Goal: Task Accomplishment & Management: Use online tool/utility

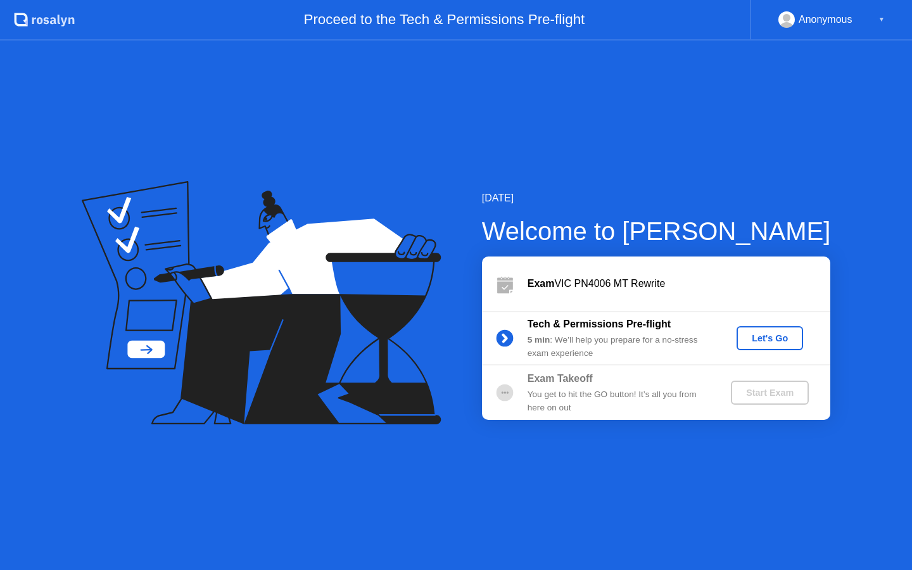
click at [755, 337] on div "Let's Go" at bounding box center [770, 338] width 56 height 10
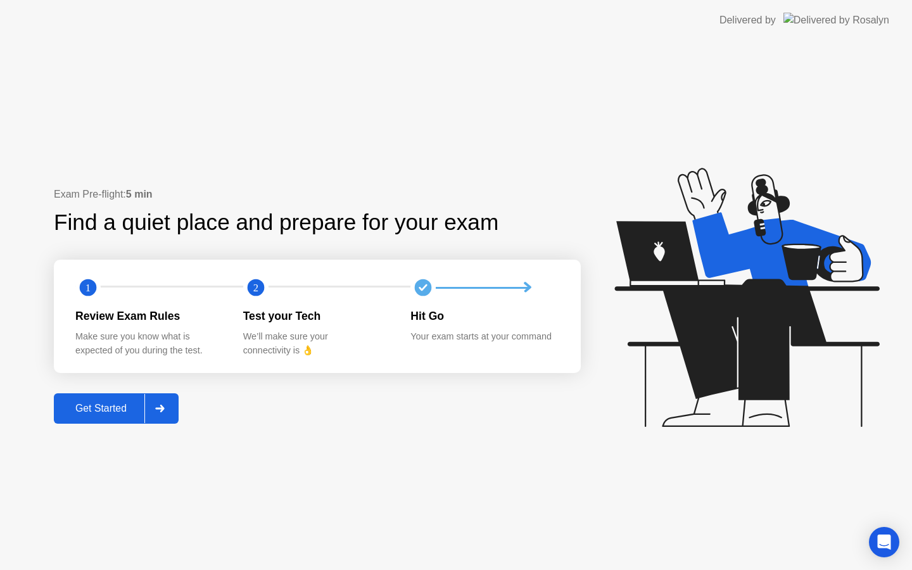
click at [102, 395] on button "Get Started" at bounding box center [116, 408] width 125 height 30
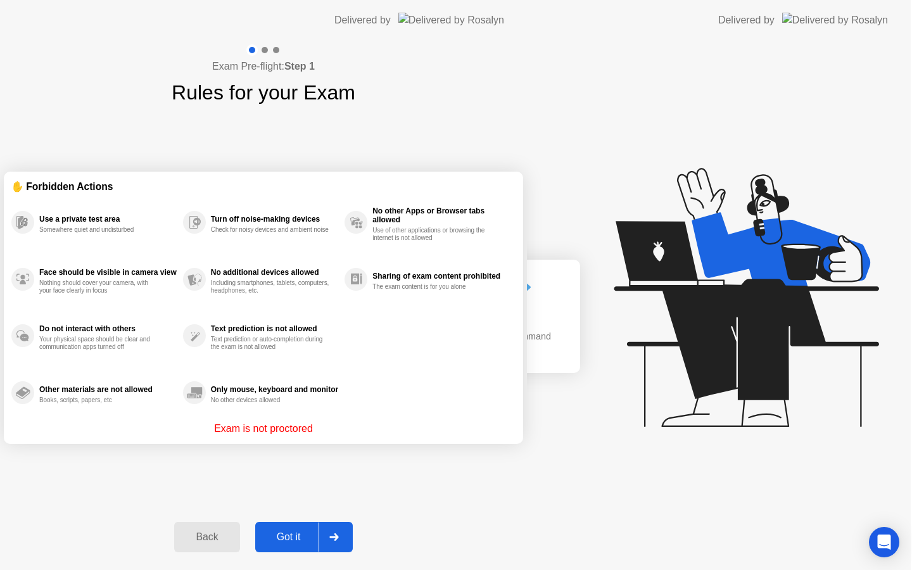
click at [103, 406] on div "Exam Pre-flight: Step 1 Rules for your Exam ✋ Forbidden Actions Use a private t…" at bounding box center [263, 306] width 527 height 530
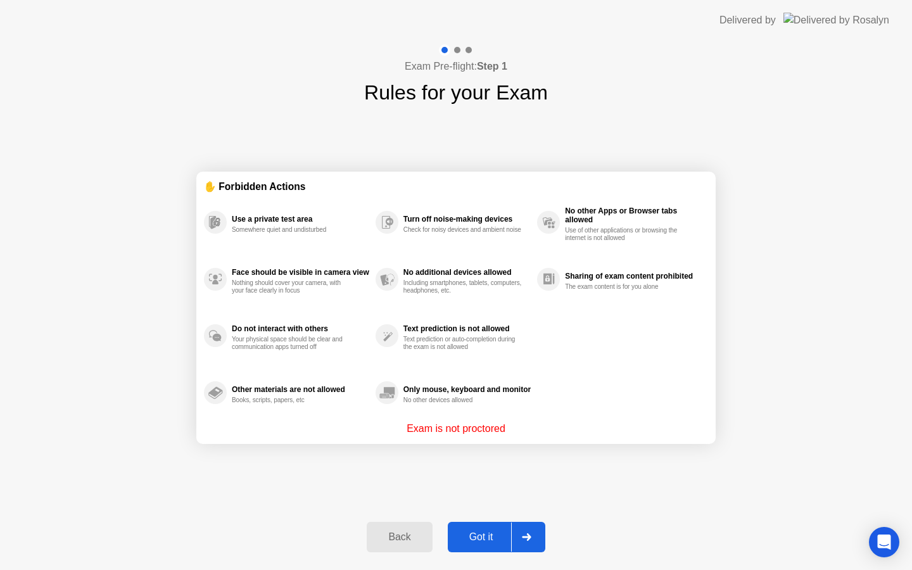
click at [486, 528] on button "Got it" at bounding box center [497, 537] width 98 height 30
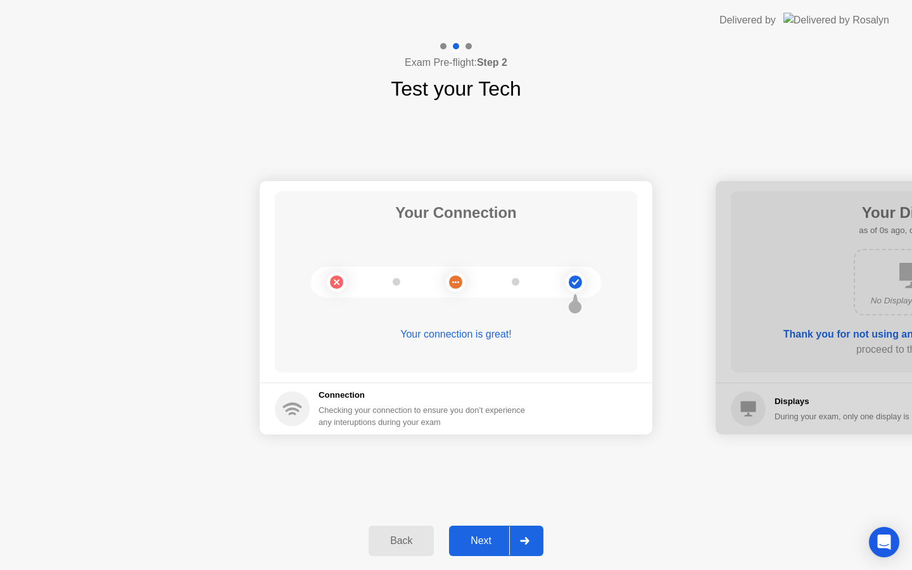
click at [483, 535] on div "Next" at bounding box center [481, 540] width 56 height 11
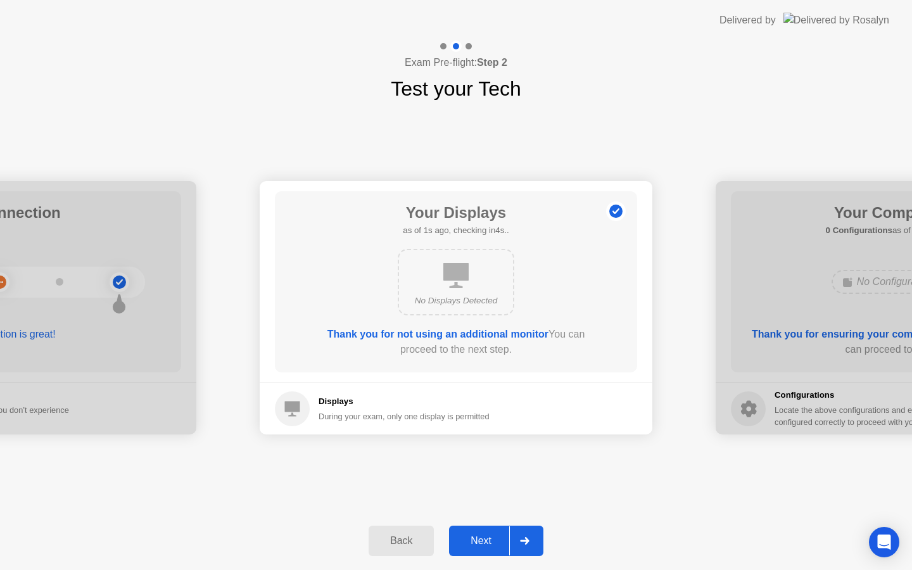
click at [485, 536] on div "Next" at bounding box center [481, 540] width 56 height 11
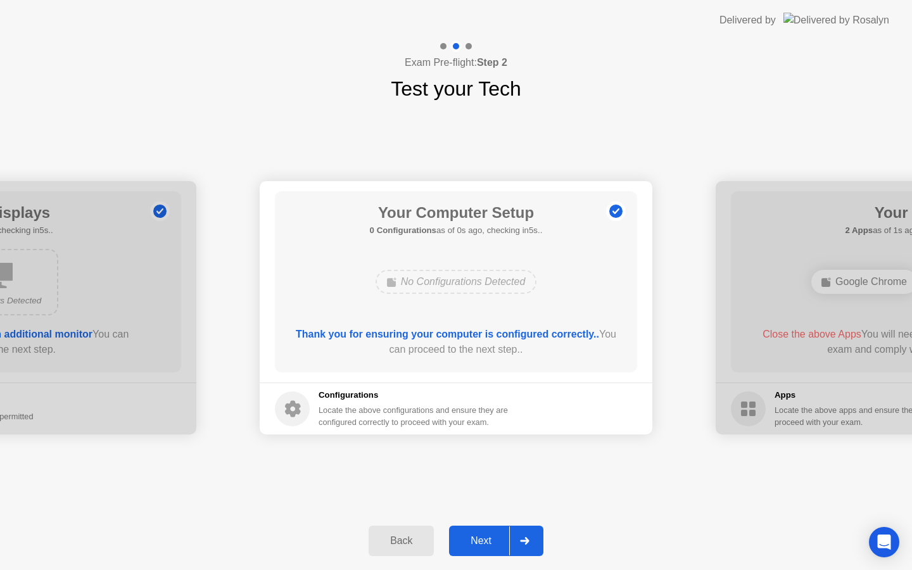
click at [485, 537] on div "Next" at bounding box center [481, 540] width 56 height 11
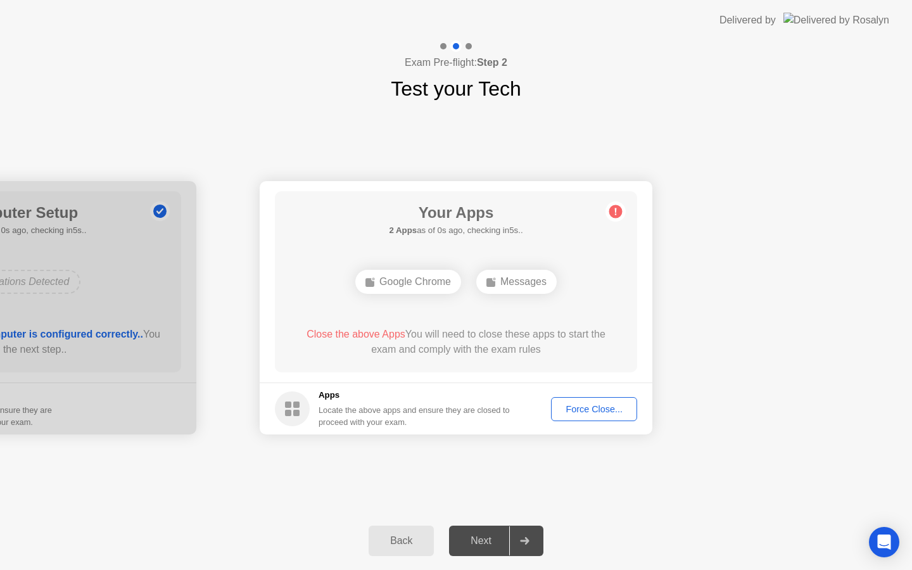
click at [486, 537] on div "Next" at bounding box center [481, 540] width 56 height 11
click at [586, 410] on div "Force Close..." at bounding box center [594, 409] width 77 height 10
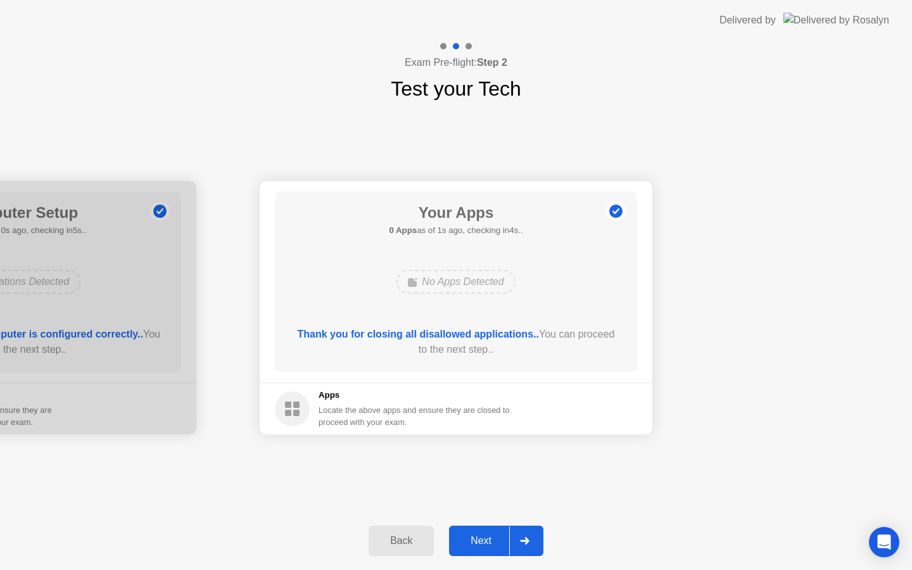
click at [474, 528] on button "Next" at bounding box center [496, 541] width 94 height 30
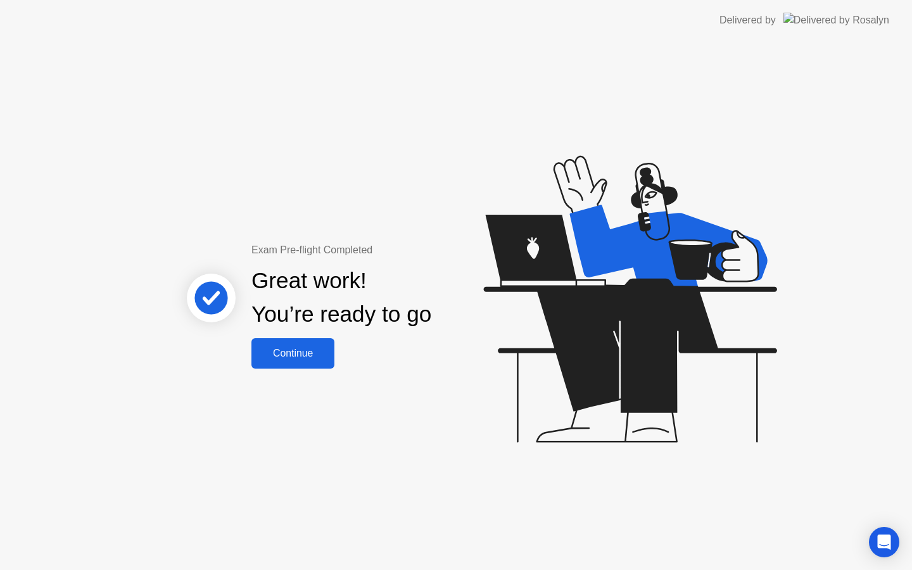
click at [303, 369] on div "Exam Pre-flight Completed Great work! You’re ready to go Continue" at bounding box center [456, 306] width 912 height 530
click at [303, 357] on div "Continue" at bounding box center [292, 353] width 75 height 11
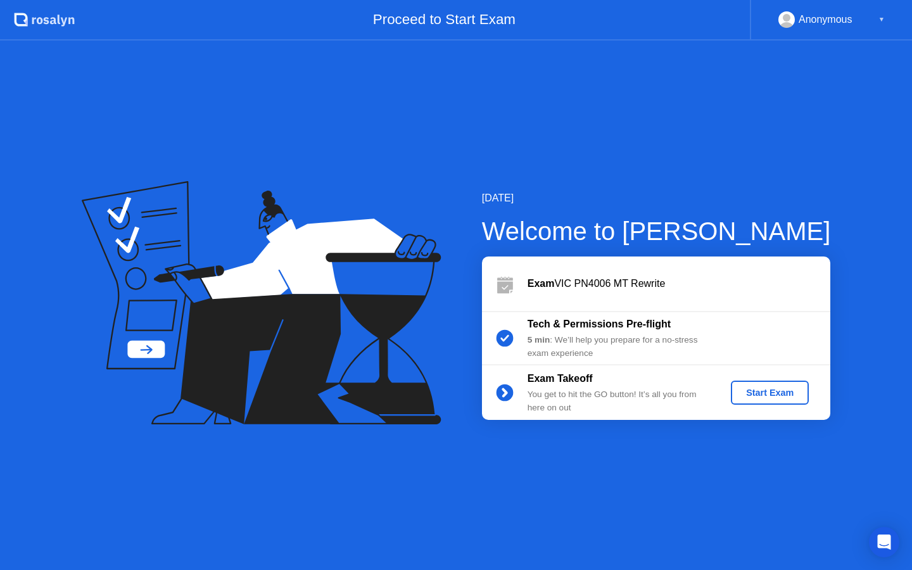
click at [768, 393] on div "Start Exam" at bounding box center [770, 393] width 68 height 10
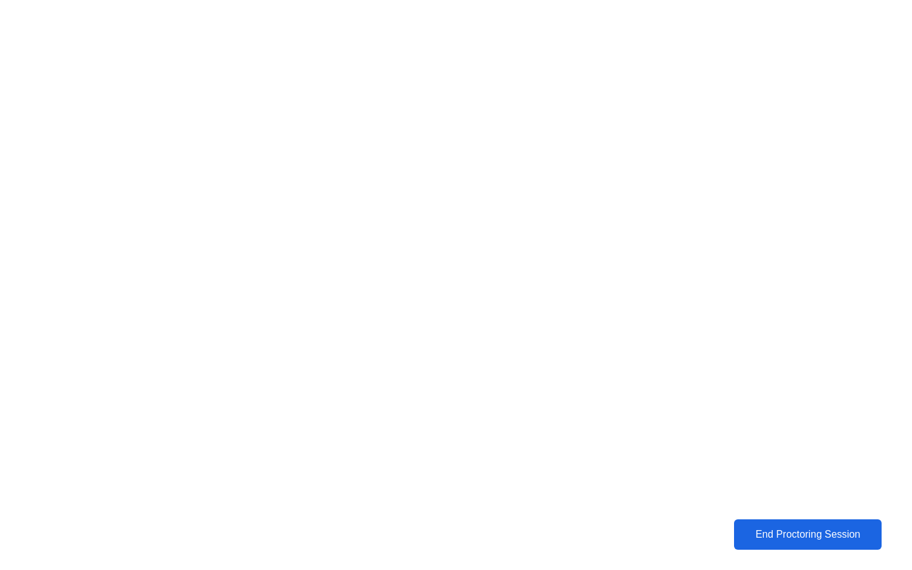
click at [840, 524] on button "End Proctoring Session" at bounding box center [808, 534] width 148 height 30
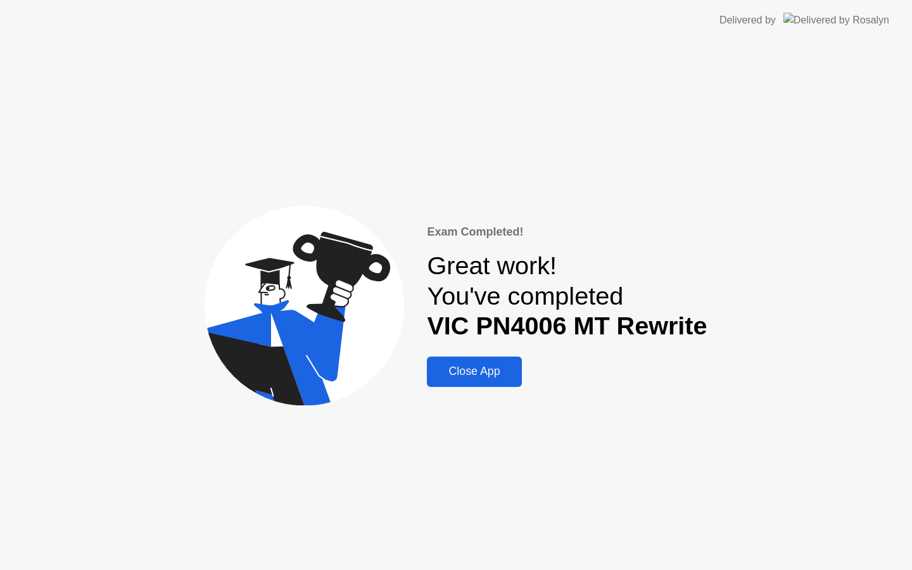
click at [462, 374] on div "Close App" at bounding box center [474, 371] width 87 height 13
